Goal: Entertainment & Leisure: Consume media (video, audio)

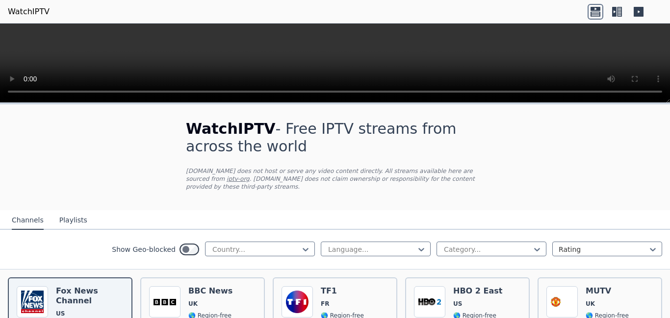
scroll to position [56, 0]
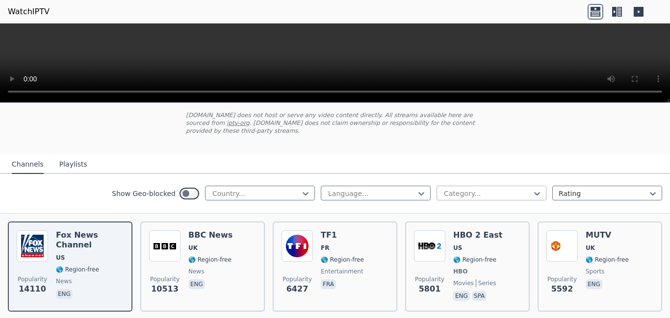
click at [449, 189] on div at bounding box center [487, 194] width 89 height 10
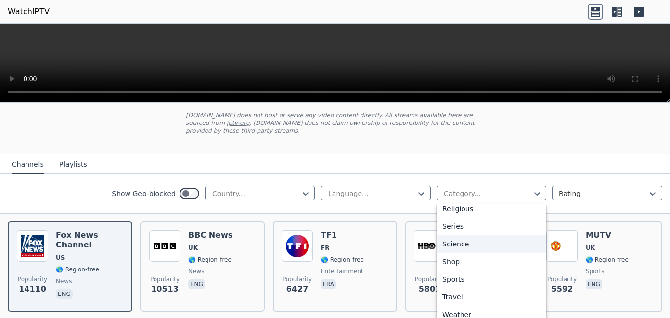
scroll to position [363, 0]
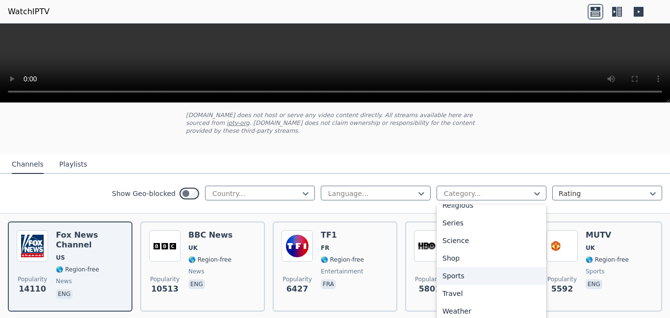
click at [462, 274] on div "Sports" at bounding box center [491, 276] width 110 height 18
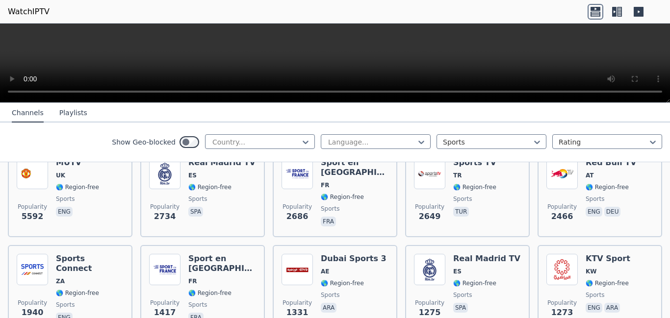
scroll to position [112, 0]
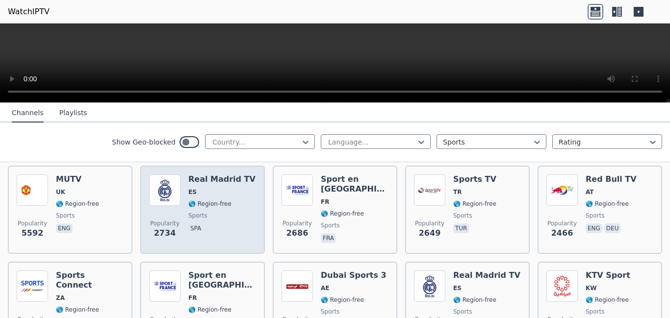
click at [209, 175] on h6 "Real Madrid TV" at bounding box center [221, 180] width 67 height 10
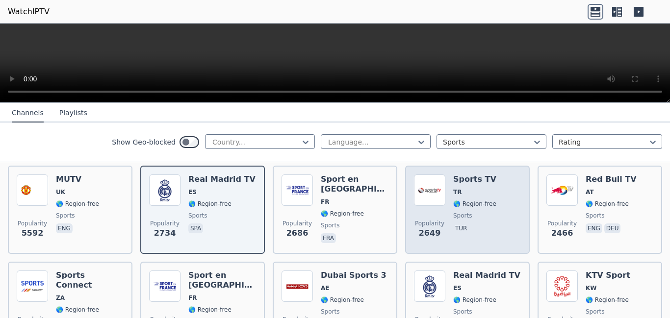
click at [475, 188] on span "TR" at bounding box center [474, 192] width 43 height 8
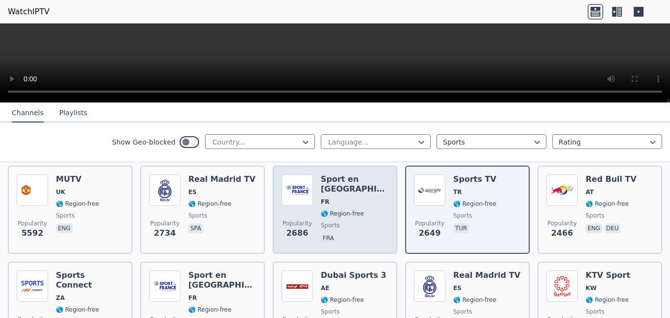
click at [356, 214] on div "Sport en [GEOGRAPHIC_DATA] FR 🌎 Region-free sports fra" at bounding box center [355, 210] width 68 height 71
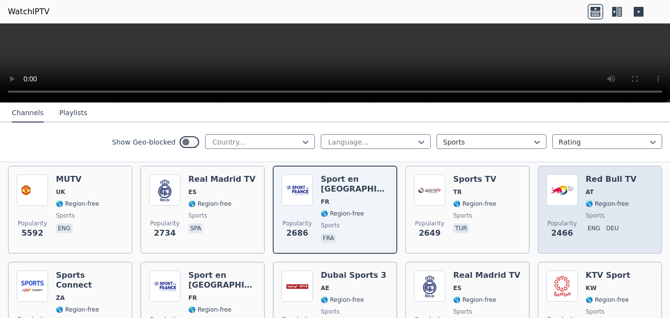
click at [597, 188] on span "AT" at bounding box center [611, 192] width 51 height 8
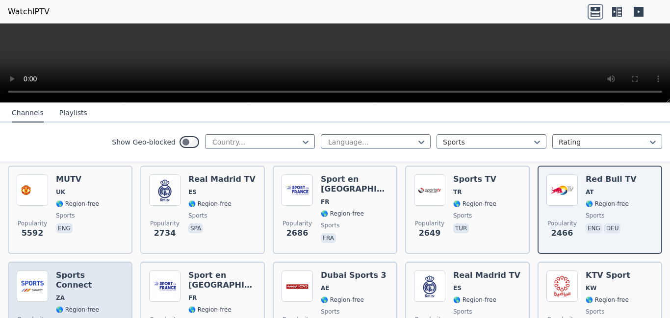
click at [91, 272] on h6 "Sports Connect" at bounding box center [90, 281] width 68 height 20
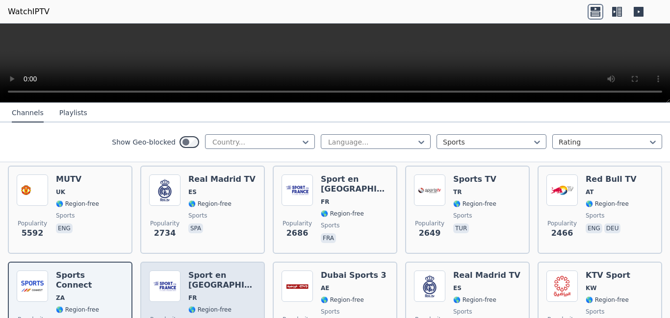
click at [223, 271] on h6 "Sport en [GEOGRAPHIC_DATA]" at bounding box center [222, 281] width 68 height 20
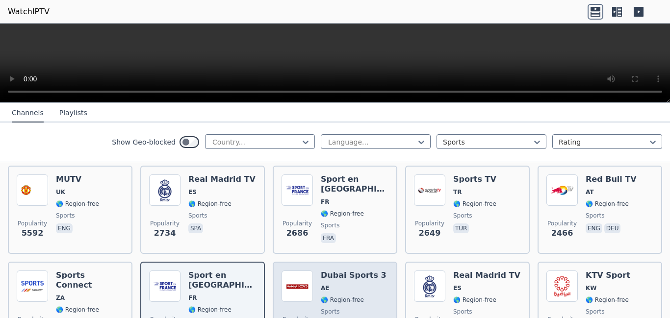
click at [355, 271] on h6 "Dubai Sports 3" at bounding box center [354, 276] width 66 height 10
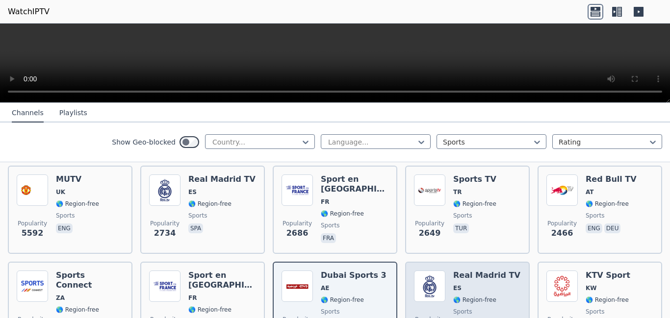
click at [475, 273] on div "Real Madrid TV ES 🌎 Region-free sports spa" at bounding box center [486, 306] width 67 height 71
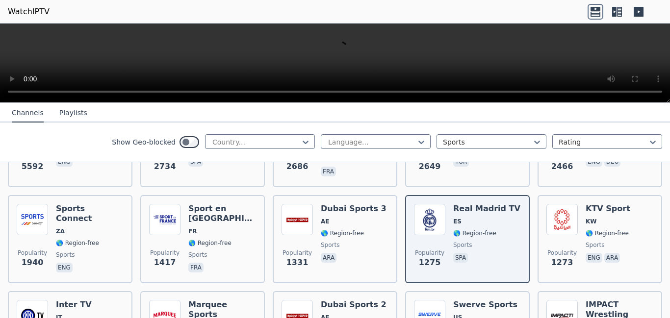
scroll to position [168, 0]
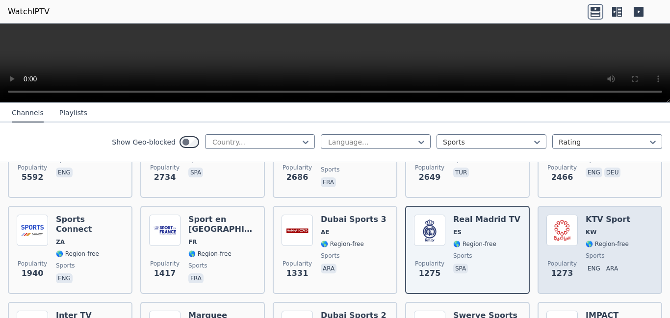
click at [594, 230] on div "KTV Sport KW 🌎 Region-free sports eng ara" at bounding box center [608, 250] width 45 height 71
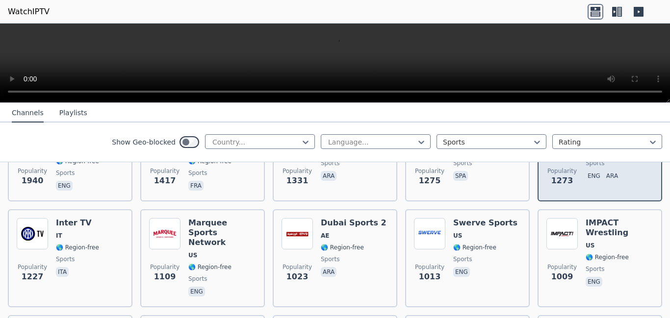
scroll to position [280, 0]
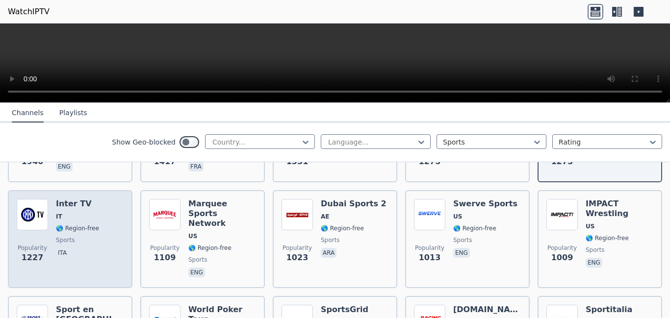
click at [84, 199] on h6 "Inter TV" at bounding box center [77, 204] width 43 height 10
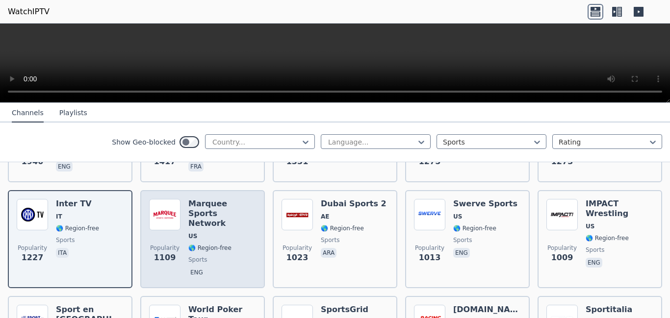
click at [247, 211] on h6 "Marquee Sports Network" at bounding box center [222, 213] width 68 height 29
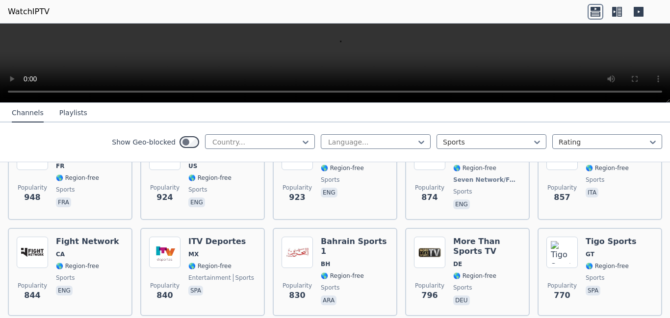
scroll to position [447, 0]
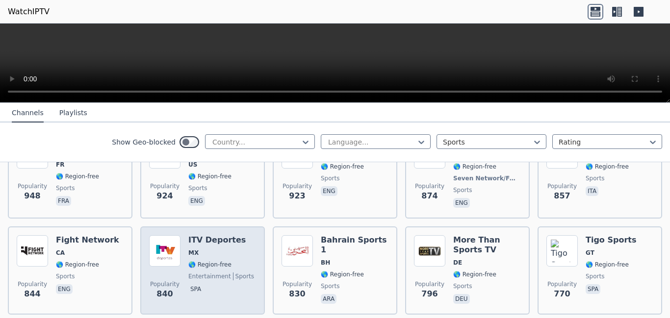
click at [213, 249] on span "MX" at bounding box center [221, 253] width 66 height 8
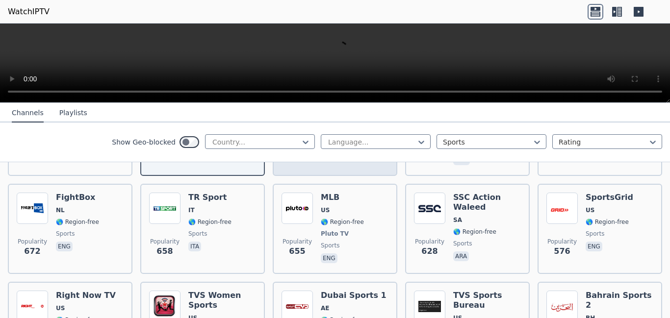
scroll to position [615, 0]
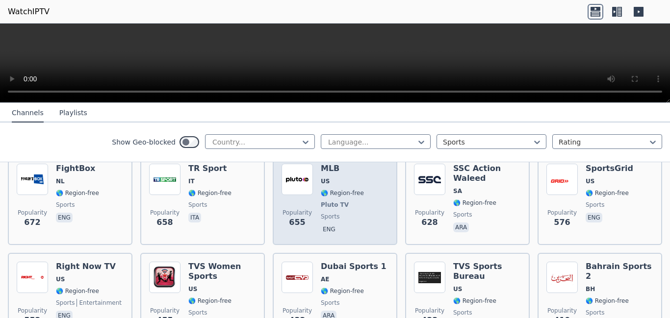
click at [348, 195] on div "MLB US 🌎 Region-free Pluto TV sports eng" at bounding box center [342, 200] width 43 height 73
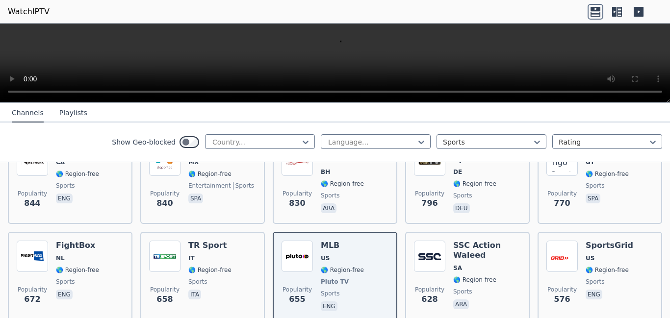
scroll to position [559, 0]
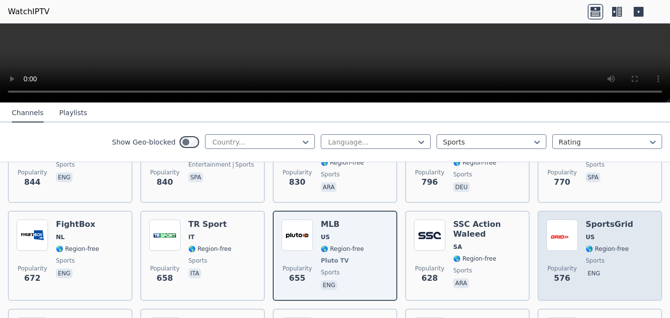
click at [601, 245] on span "🌎 Region-free" at bounding box center [607, 249] width 43 height 8
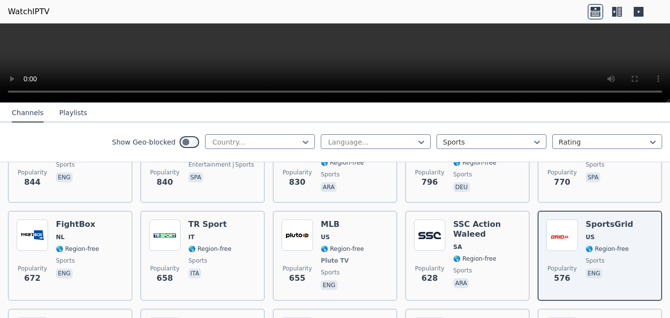
click at [615, 13] on icon at bounding box center [614, 12] width 4 height 10
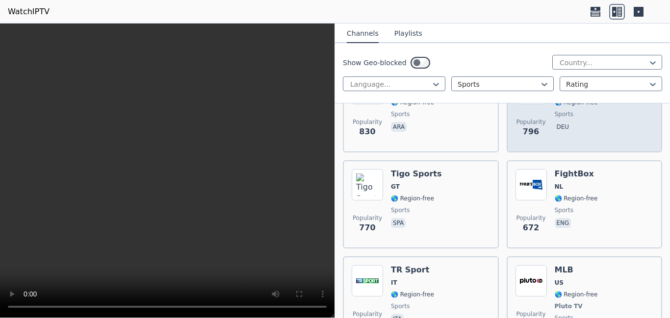
scroll to position [1230, 0]
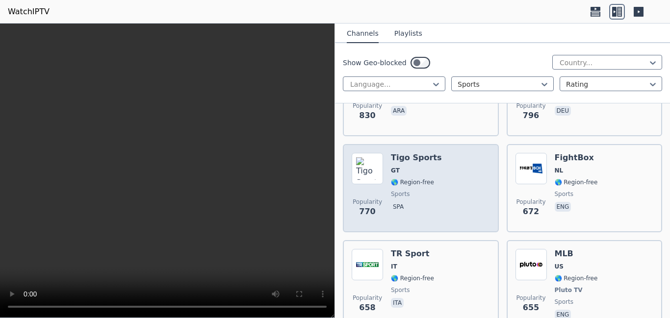
click at [446, 159] on div "Popularity 770 Tigo Sports GT 🌎 Region-free sports spa" at bounding box center [421, 188] width 138 height 71
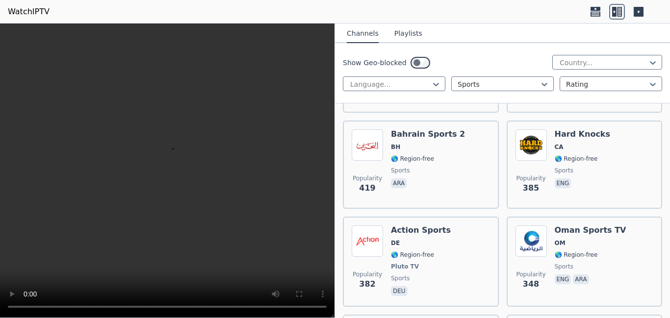
scroll to position [1789, 0]
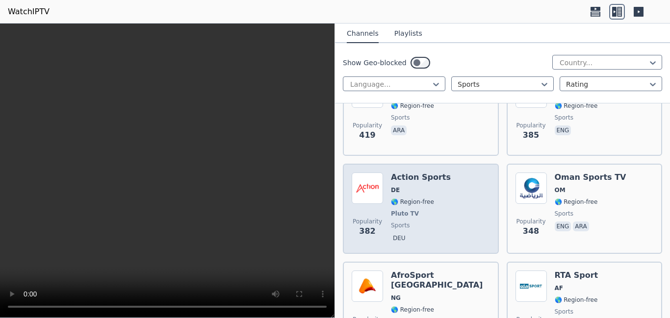
click at [477, 181] on div "Popularity 382 Action Sports DE 🌎 Region-free Pluto TV sports deu" at bounding box center [421, 209] width 138 height 73
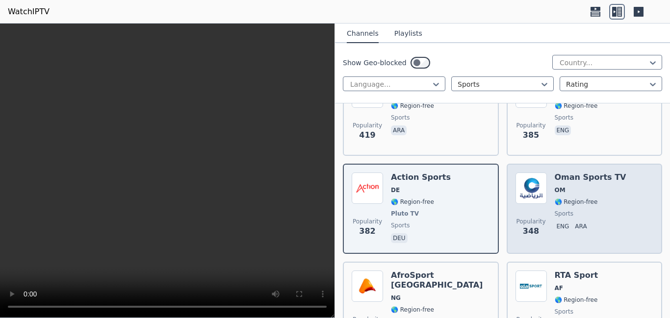
click at [616, 189] on div "Popularity 348 Oman Sports TV OM 🌎 Region-free sports eng ara" at bounding box center [584, 209] width 138 height 73
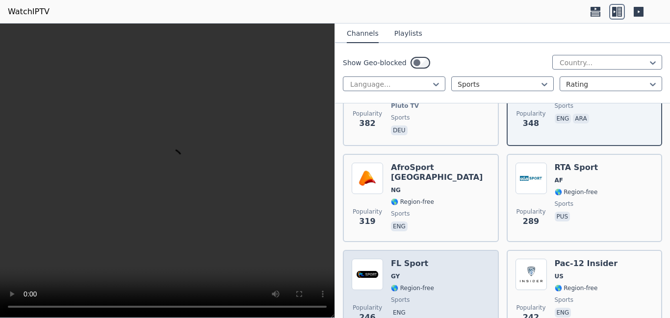
scroll to position [1845, 0]
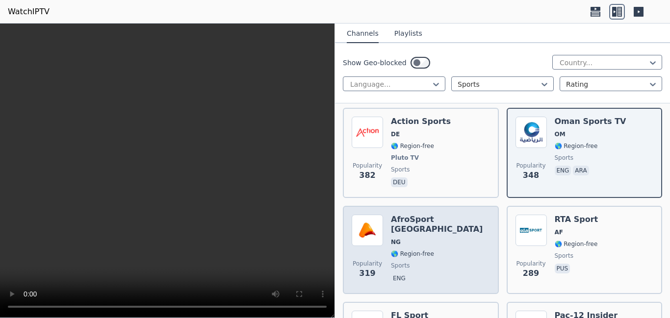
click at [376, 230] on img at bounding box center [367, 230] width 31 height 31
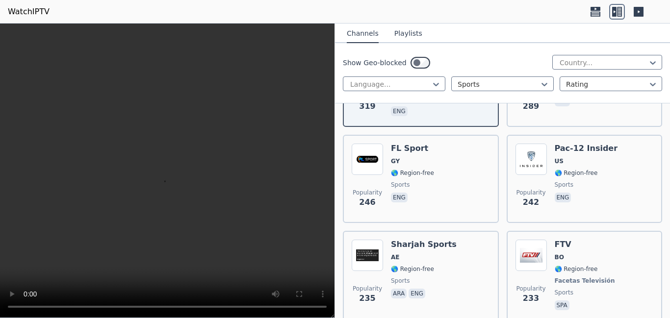
scroll to position [2013, 0]
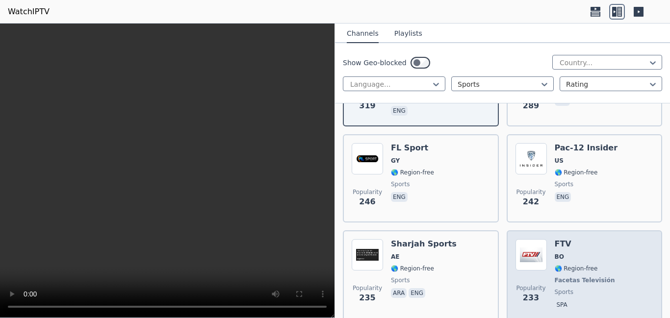
click at [584, 244] on div "FTV BO 🌎 Region-free Facetas Televisión sports spa" at bounding box center [586, 275] width 62 height 73
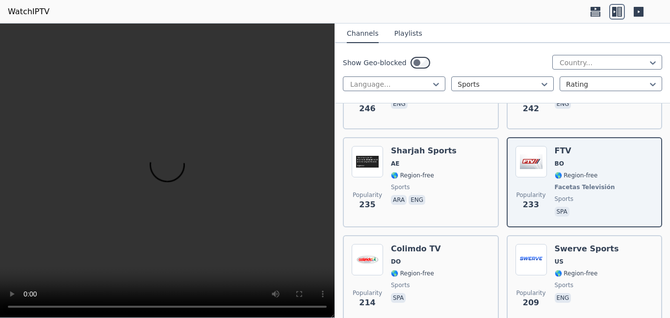
scroll to position [2125, 0]
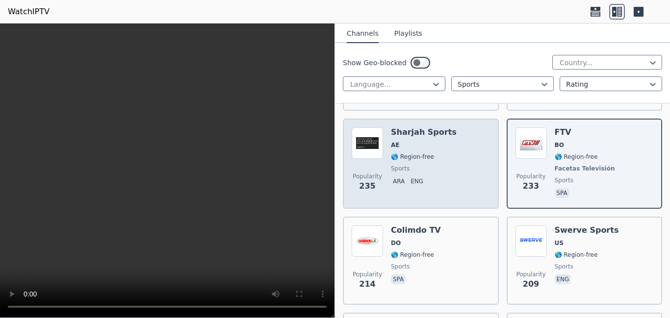
click at [441, 153] on span "🌎 Region-free" at bounding box center [424, 157] width 66 height 8
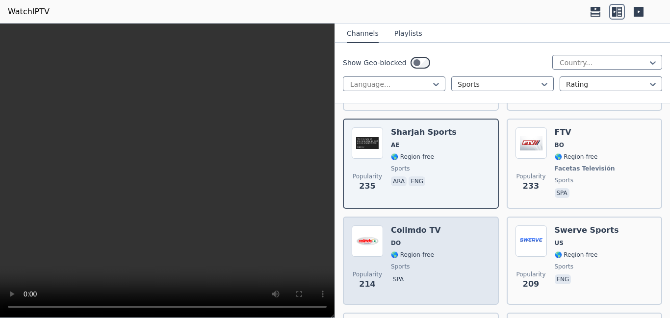
click at [444, 237] on div "Popularity 214 Colimdo TV DO 🌎 Region-free sports spa" at bounding box center [421, 261] width 138 height 71
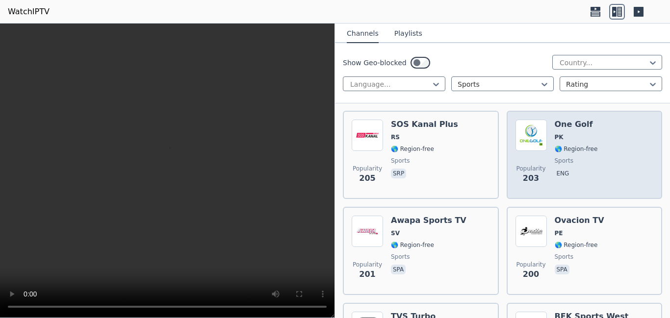
scroll to position [2348, 0]
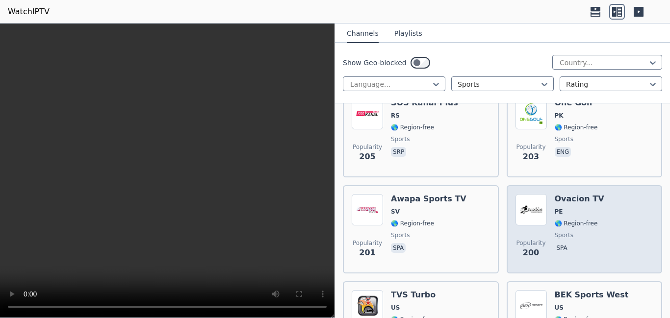
click at [583, 244] on span "spa" at bounding box center [580, 249] width 50 height 12
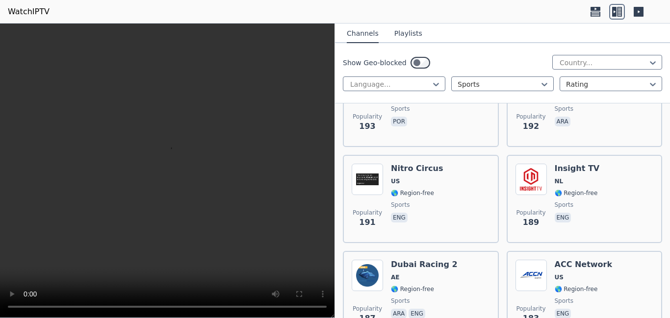
scroll to position [2684, 0]
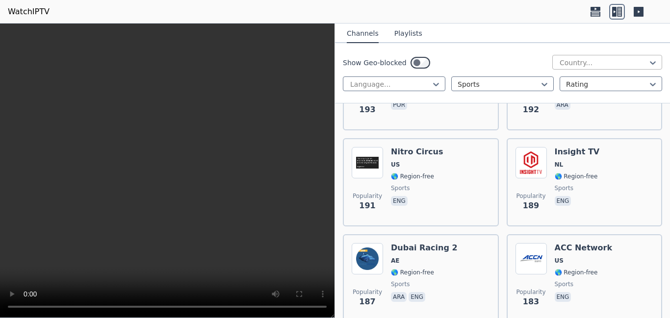
click at [579, 60] on div at bounding box center [603, 63] width 89 height 10
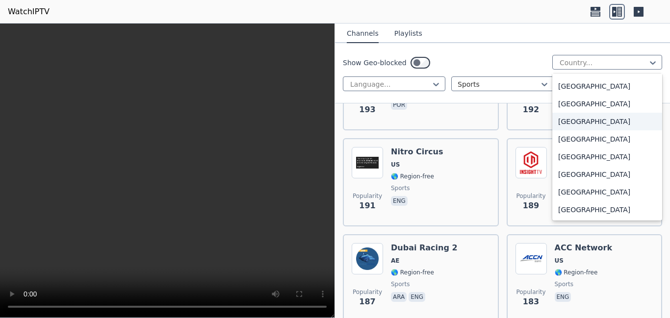
scroll to position [3392, 0]
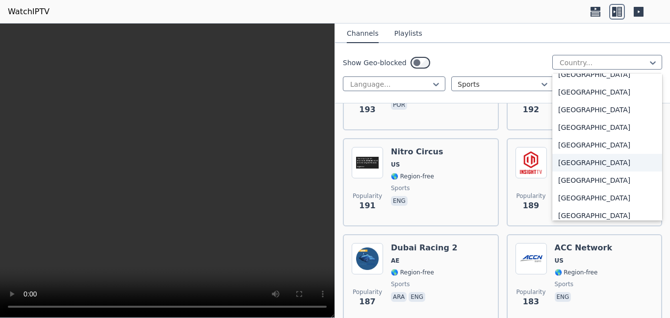
click at [596, 164] on div "[GEOGRAPHIC_DATA]" at bounding box center [607, 163] width 110 height 18
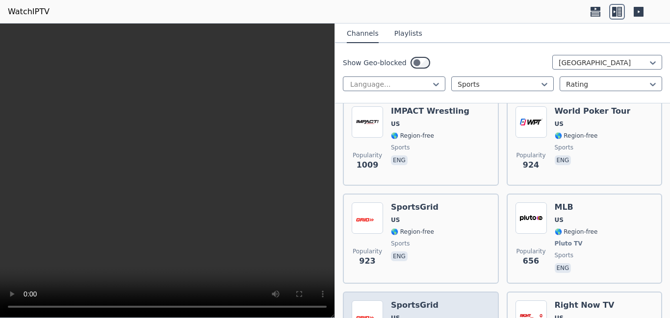
scroll to position [193, 0]
